Goal: Find specific page/section: Find specific page/section

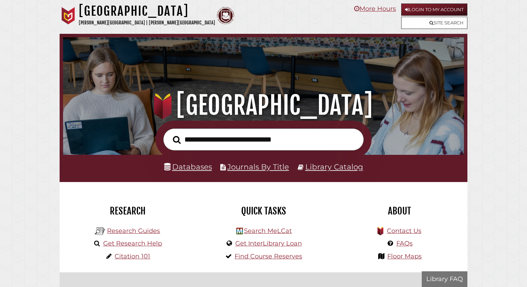
scroll to position [133, 398]
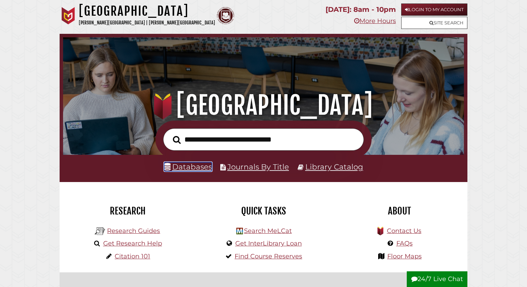
click at [197, 164] on link "Databases" at bounding box center [188, 166] width 48 height 9
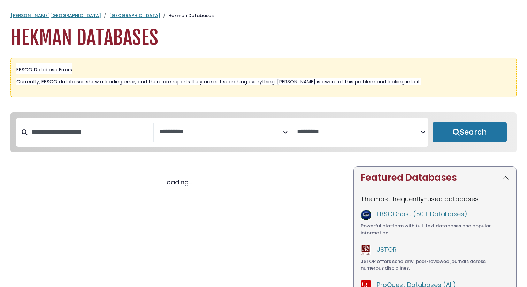
select select "Database Subject Filter"
select select "Database Vendors Filter"
select select "Database Subject Filter"
select select "Database Vendors Filter"
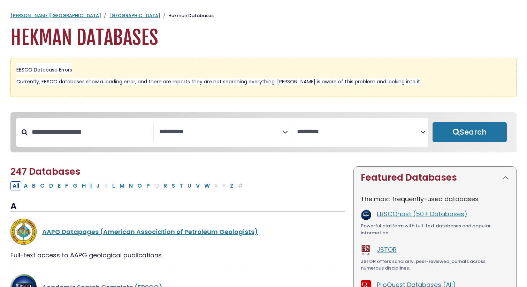
click at [92, 186] on button "I" at bounding box center [91, 185] width 6 height 9
select select "Database Subject Filter"
select select "Database Vendors Filter"
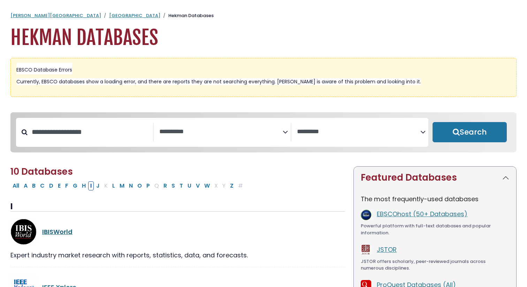
click at [56, 234] on link "IBISWorld" at bounding box center [57, 231] width 30 height 9
